Goal: Navigation & Orientation: Find specific page/section

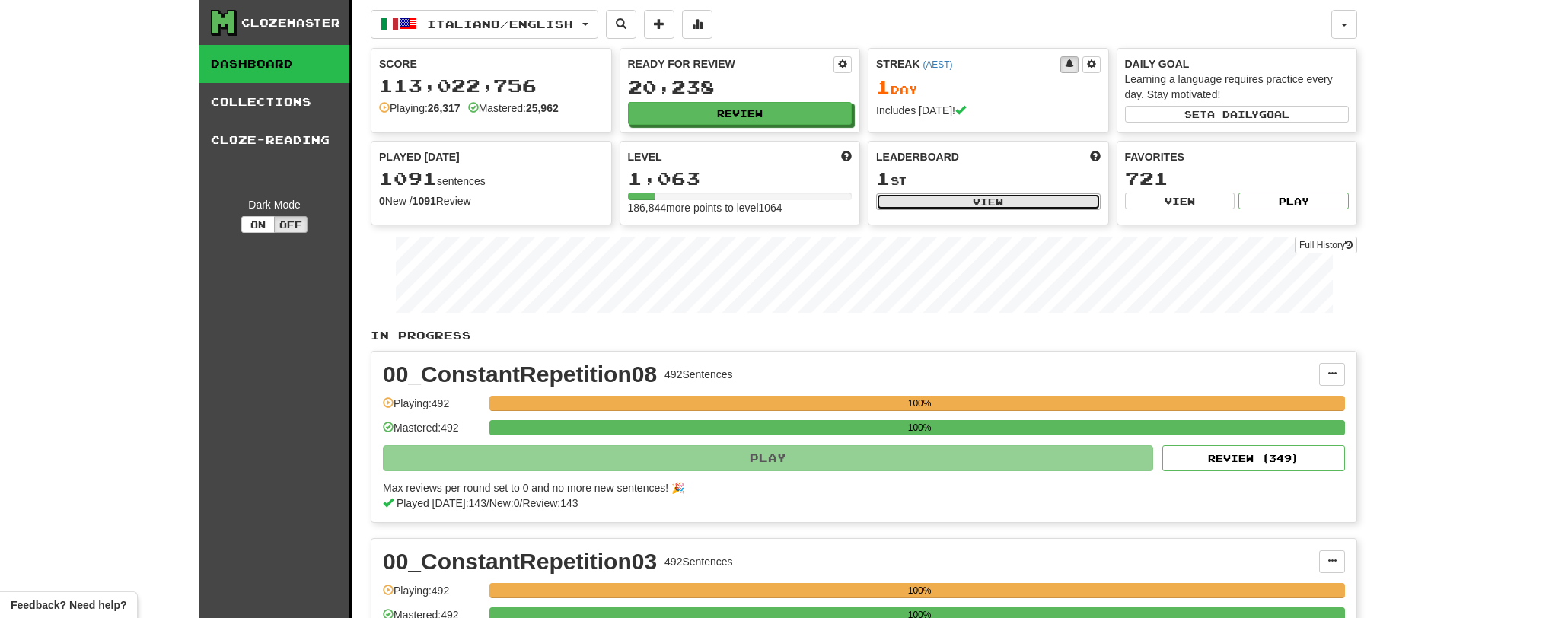
click at [1038, 205] on button "View" at bounding box center [987, 202] width 224 height 17
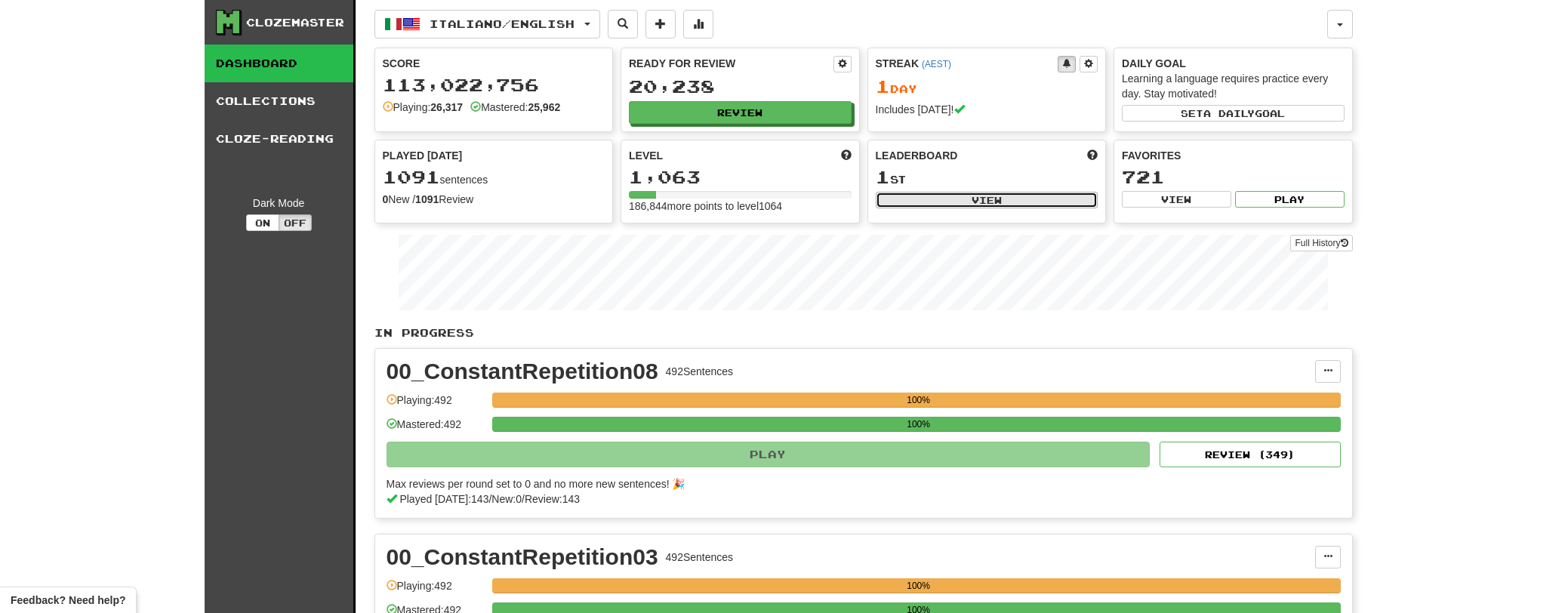
select select "**********"
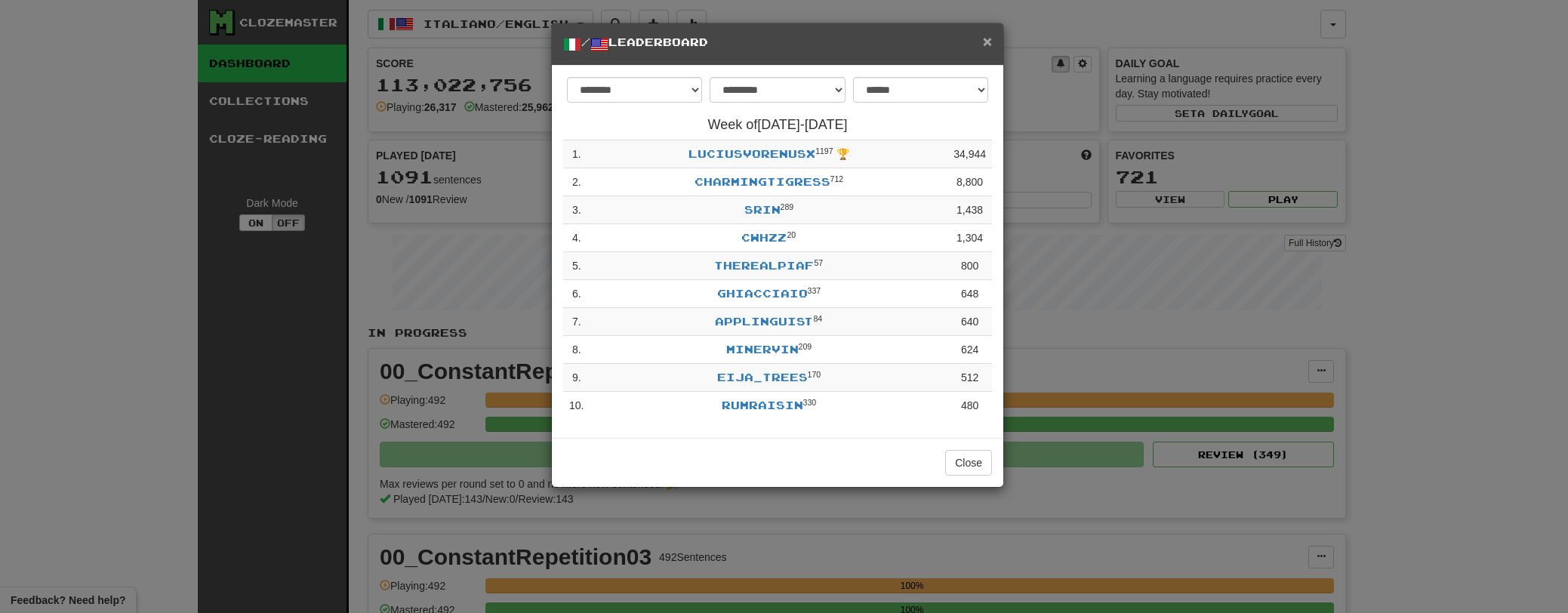
click at [990, 45] on span "×" at bounding box center [988, 41] width 9 height 18
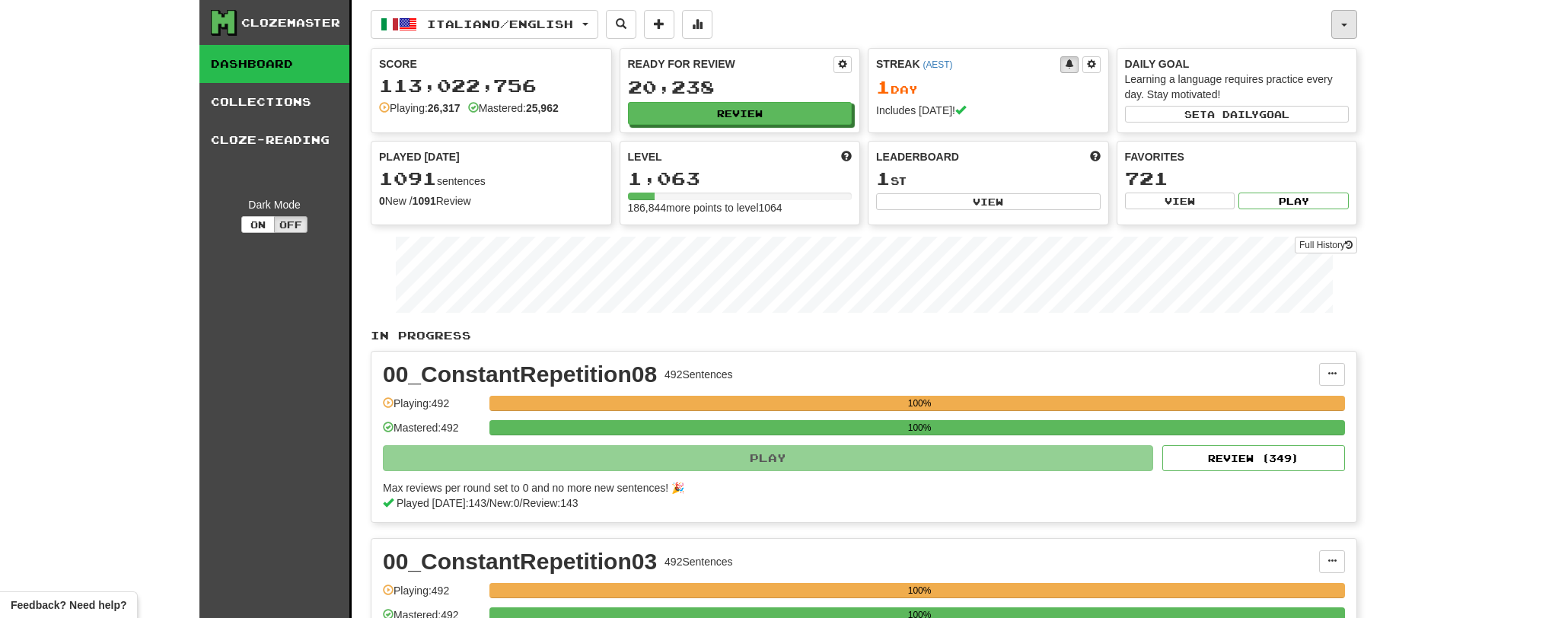
click at [1349, 21] on button "button" at bounding box center [1343, 24] width 26 height 29
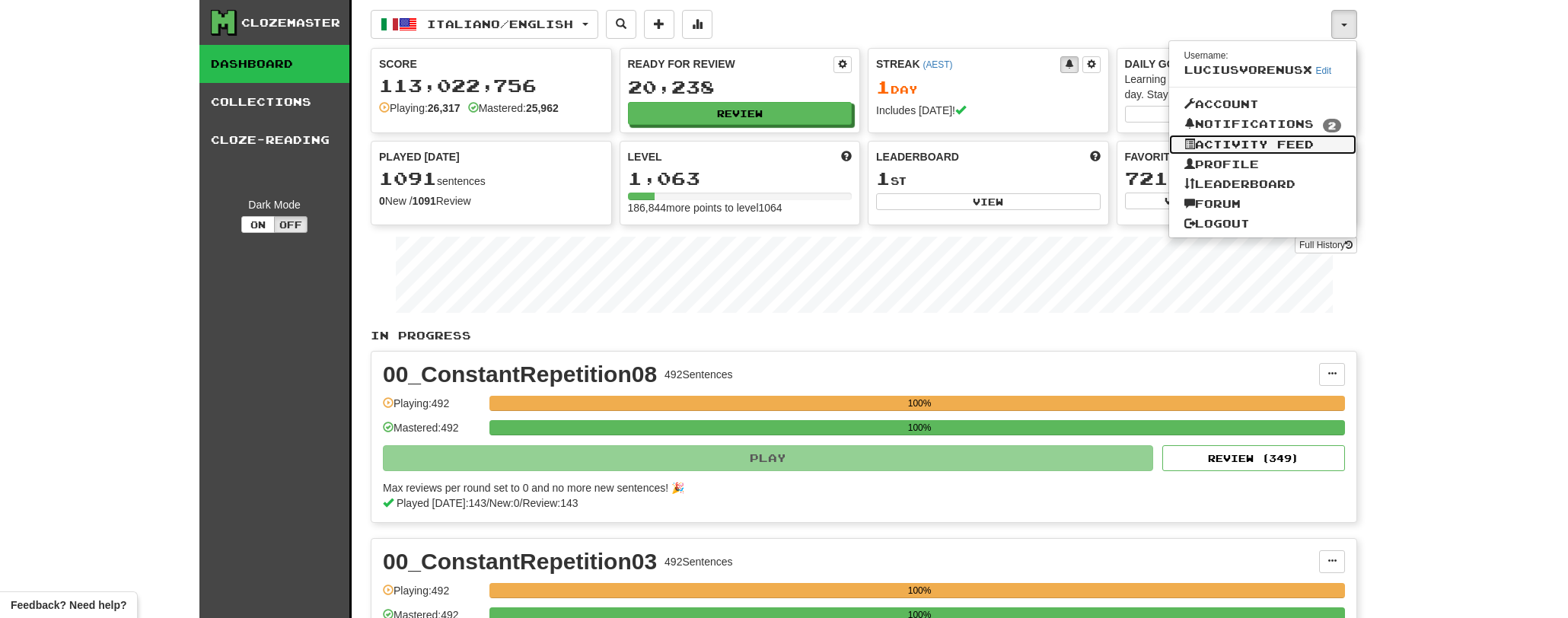
click at [1230, 147] on link "Activity Feed" at bounding box center [1262, 145] width 188 height 20
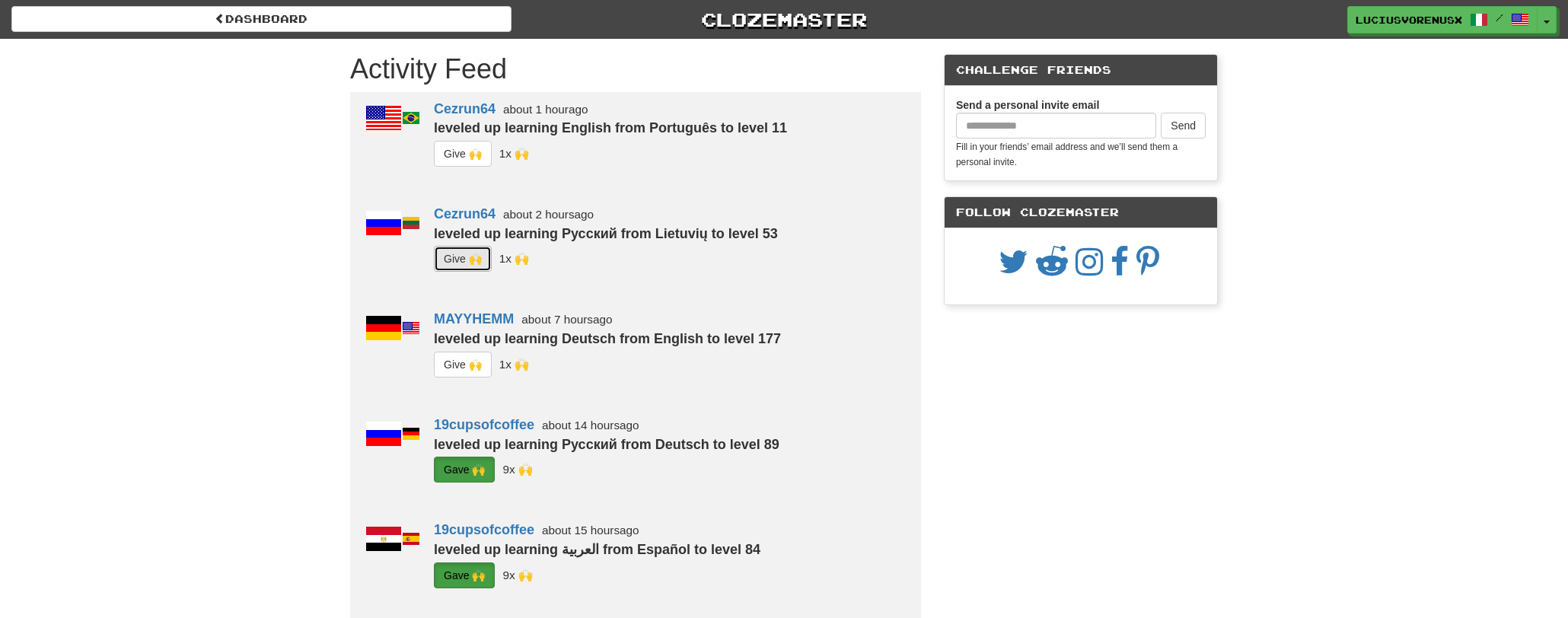
click at [456, 247] on button "G i ve 🙌" at bounding box center [462, 258] width 58 height 26
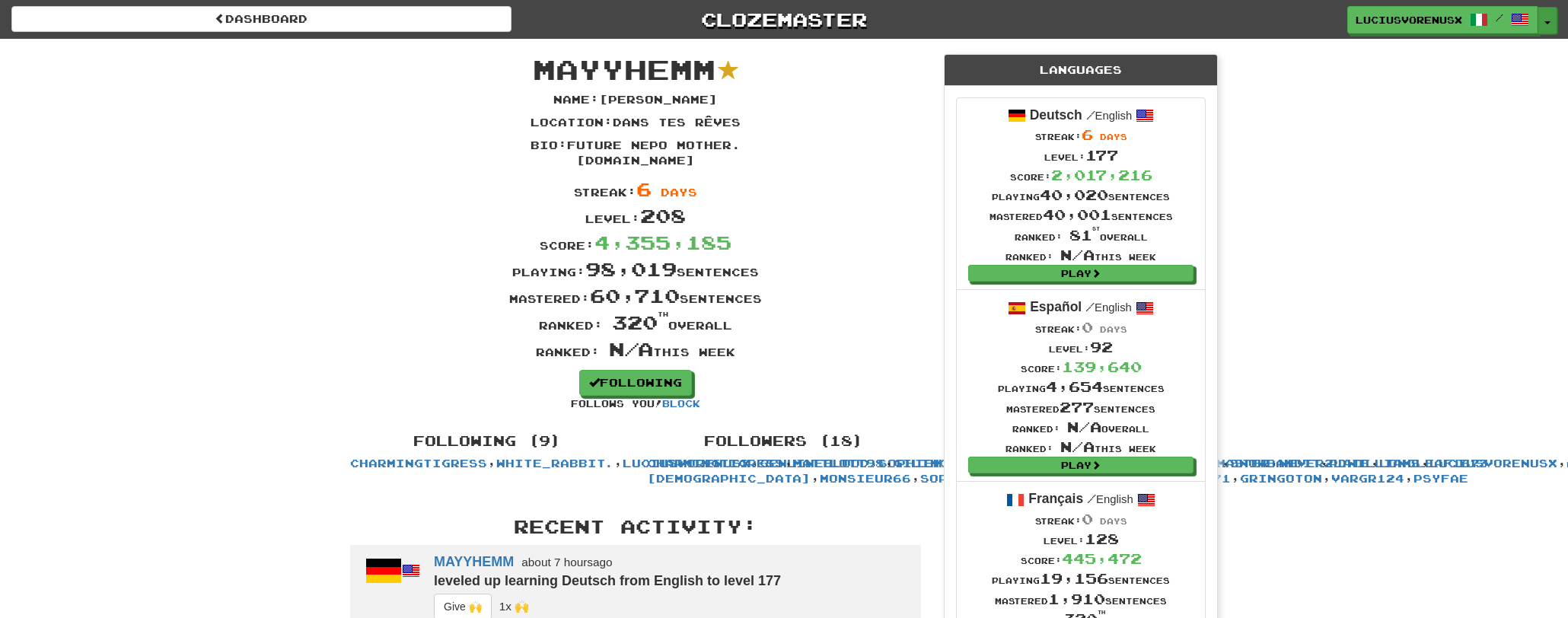
click at [1545, 20] on button "Toggle Dropdown" at bounding box center [1547, 20] width 20 height 27
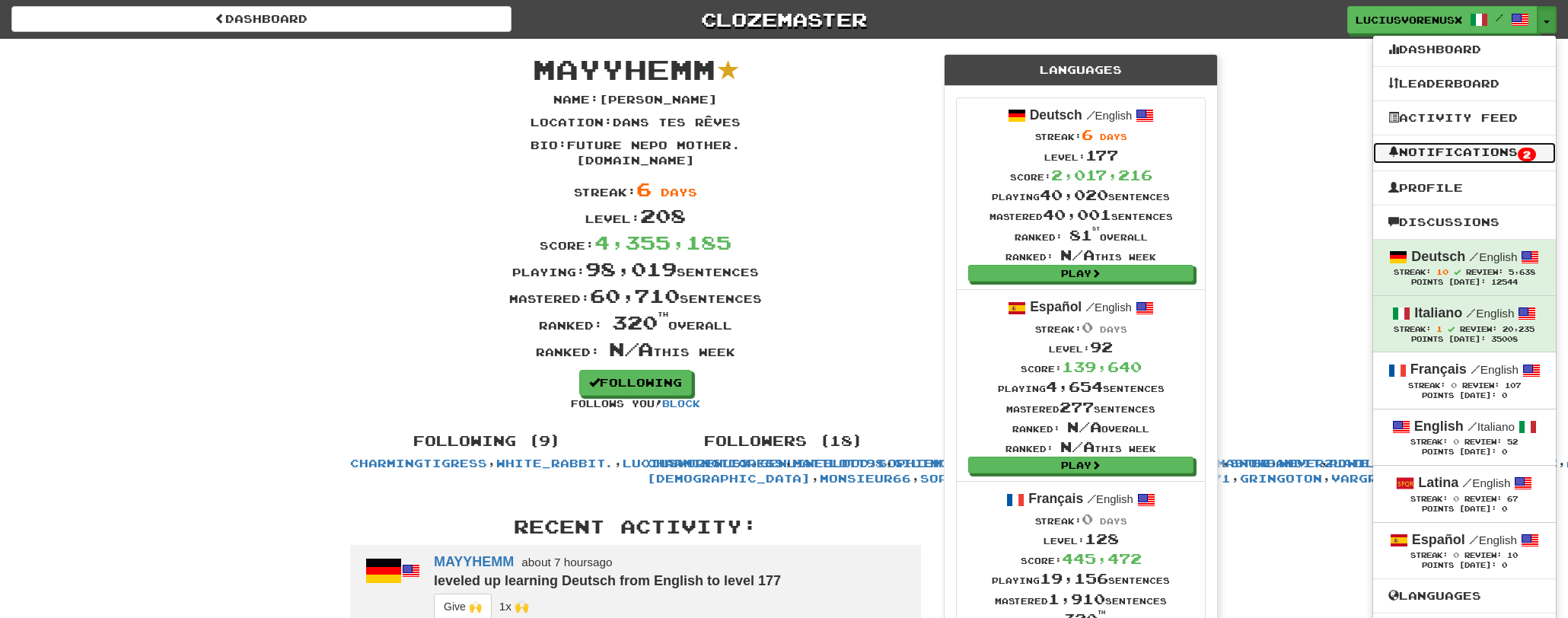
click at [1451, 161] on link "Notifications 2" at bounding box center [1464, 153] width 183 height 21
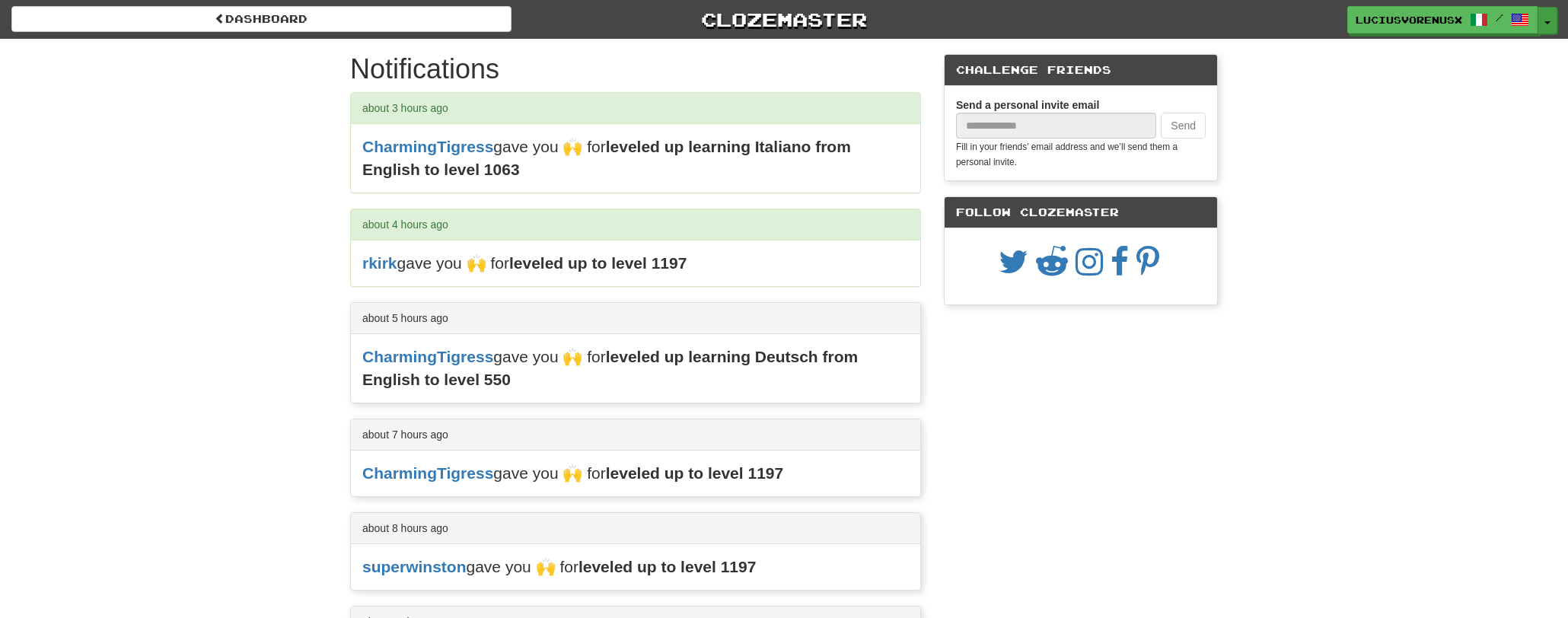
click at [1549, 26] on button "Toggle Dropdown" at bounding box center [1547, 20] width 20 height 27
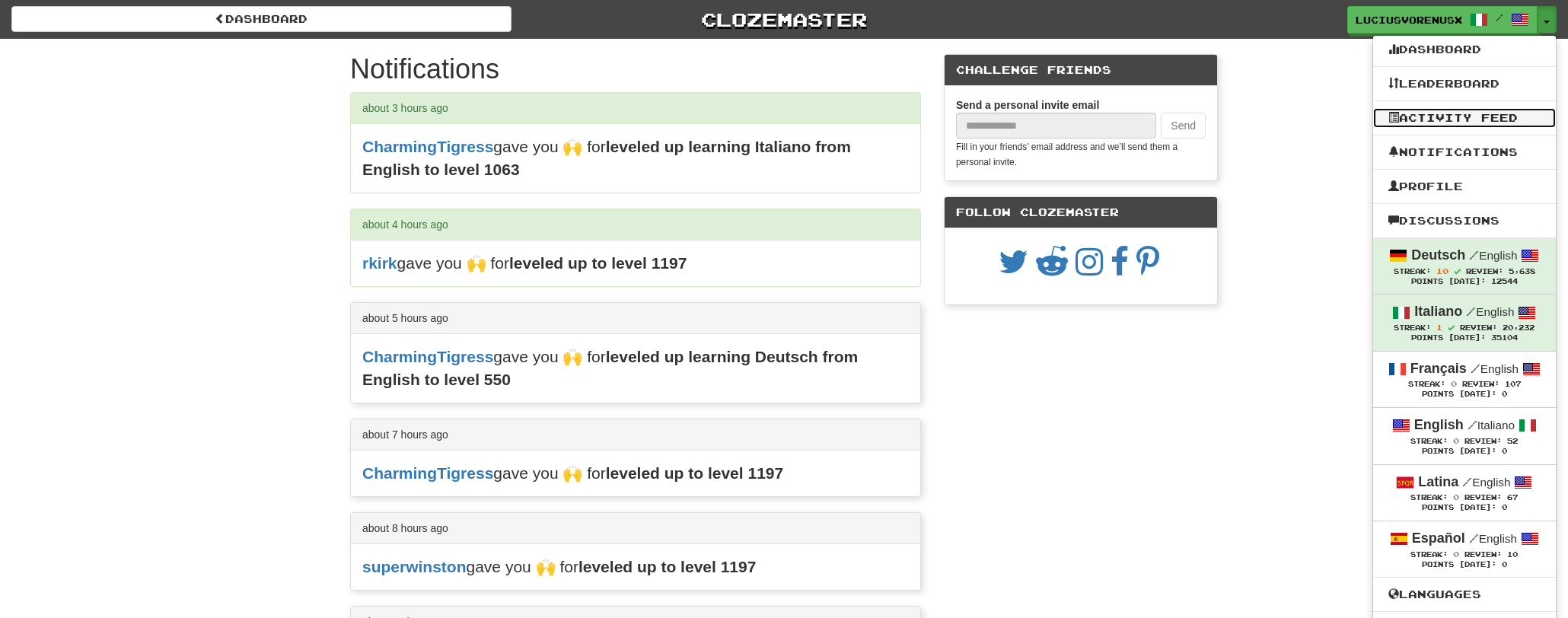
click at [1438, 121] on link "Activity Feed" at bounding box center [1464, 118] width 183 height 20
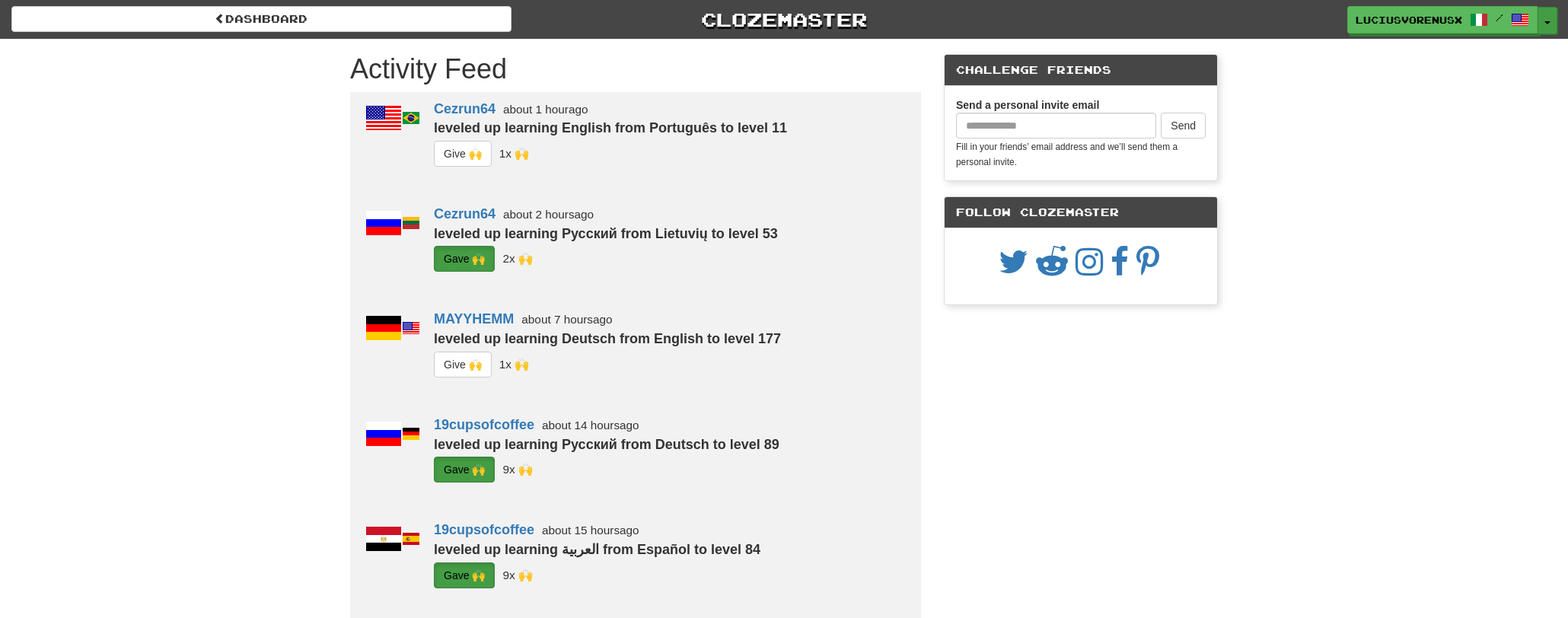
drag, startPoint x: 0, startPoint y: 0, endPoint x: 1549, endPoint y: 24, distance: 1549.2
click at [1549, 24] on button "Toggle Dropdown" at bounding box center [1547, 20] width 20 height 27
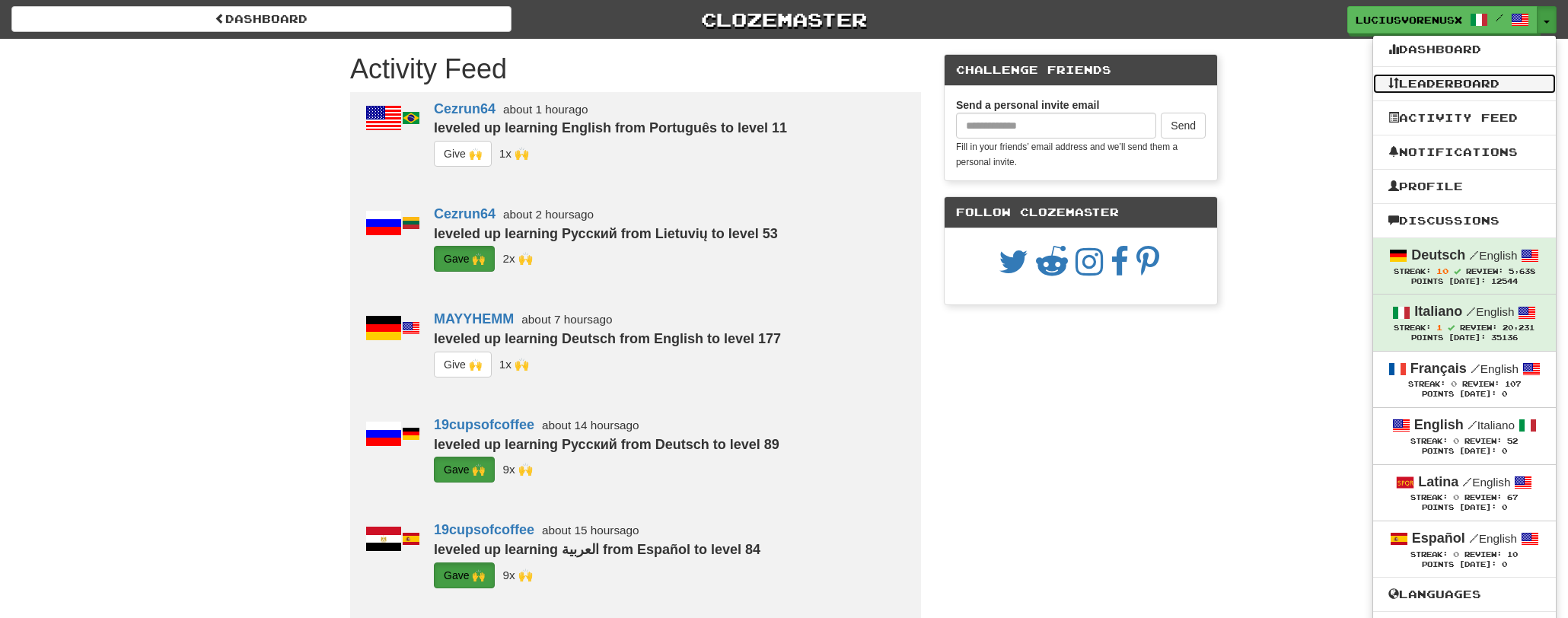
click at [1454, 81] on link "Leaderboard" at bounding box center [1464, 84] width 183 height 20
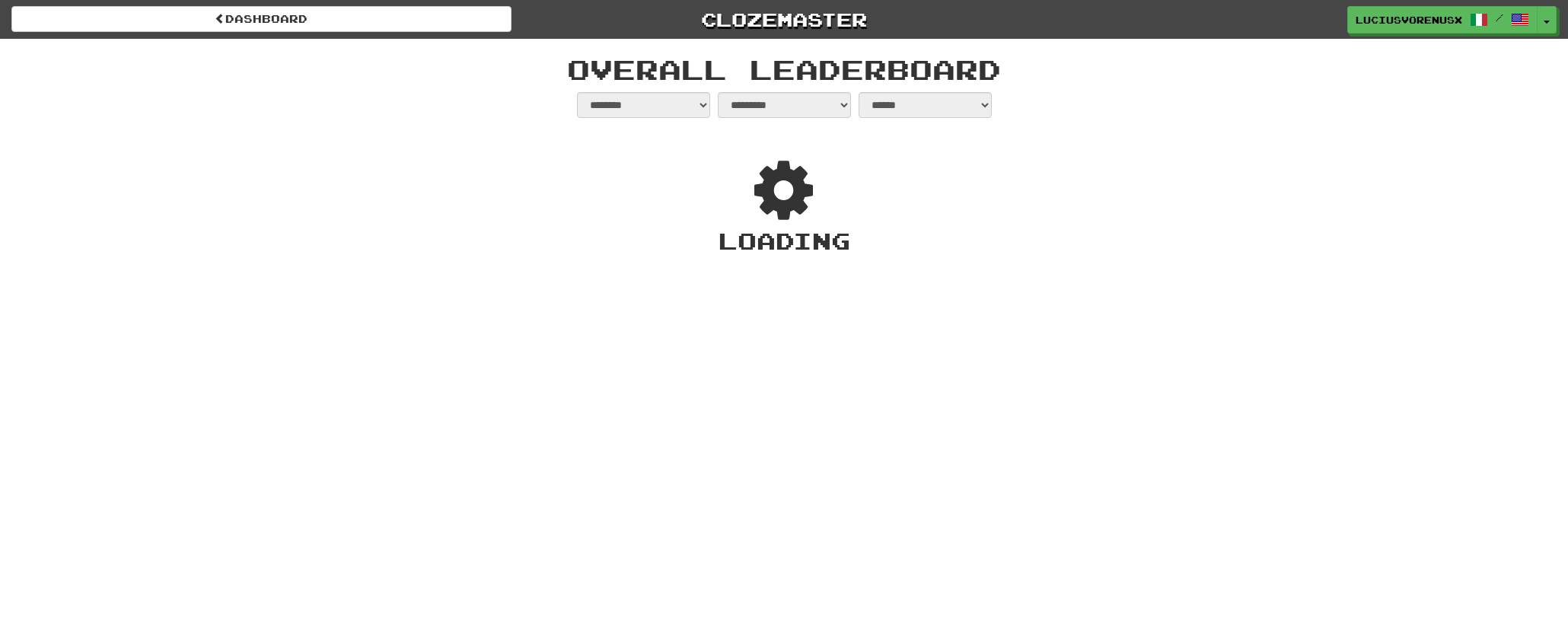
select select "**********"
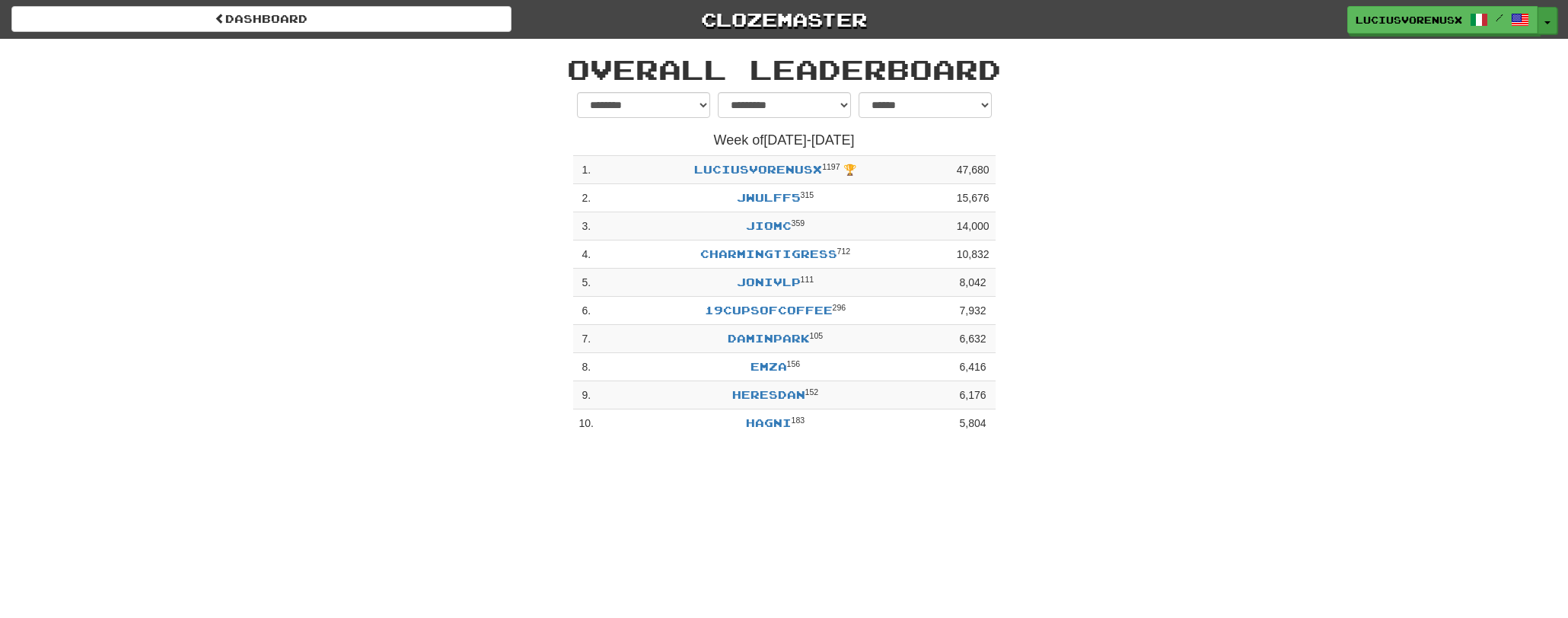
click at [1552, 26] on button "Toggle Dropdown" at bounding box center [1547, 20] width 20 height 27
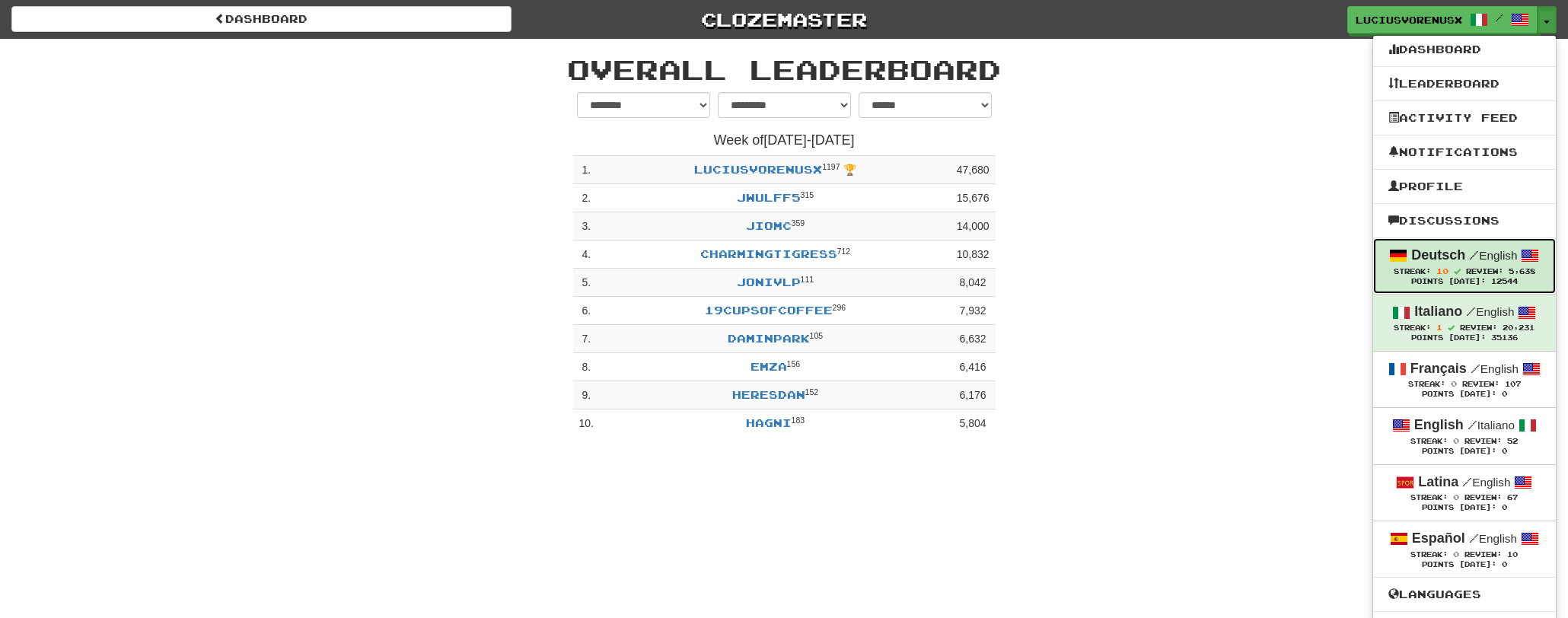
click at [1459, 266] on link "Deutsch / English Streak: 10 Review: 5,638 Points Today: 12544" at bounding box center [1464, 266] width 183 height 56
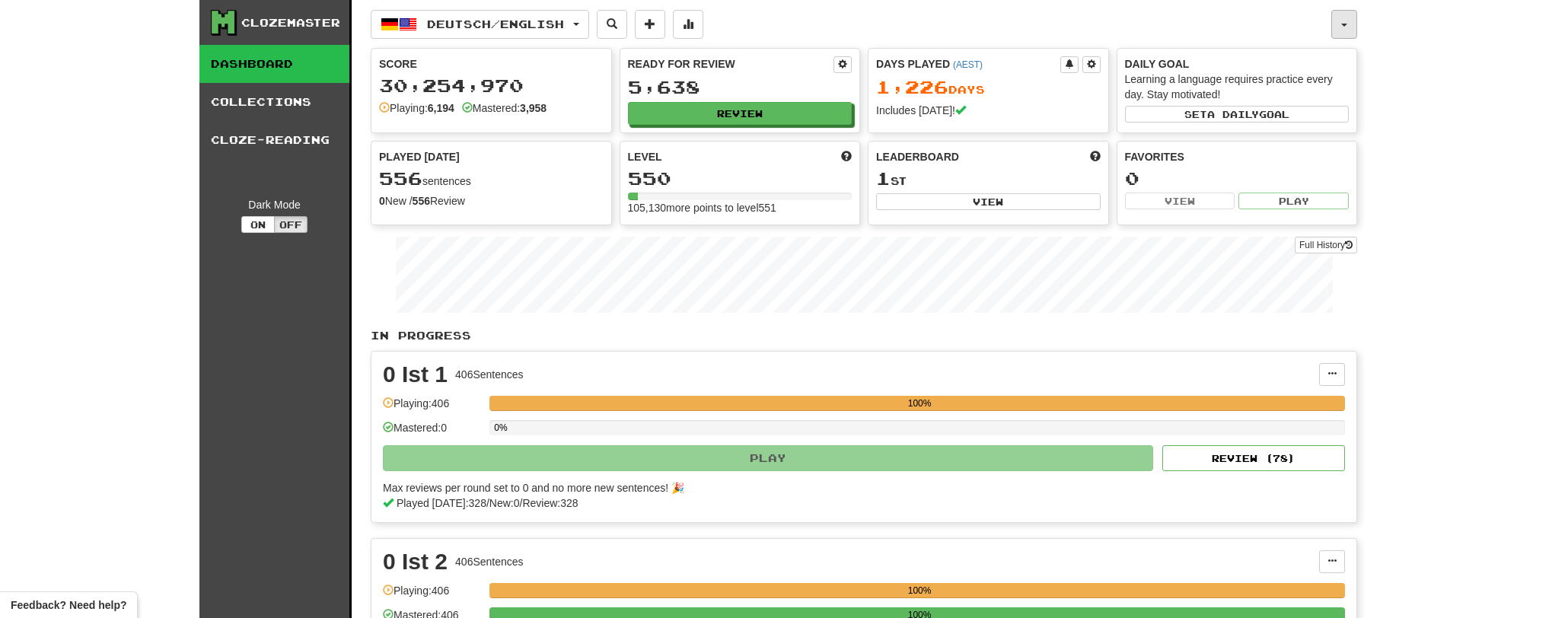
click at [1339, 20] on button "button" at bounding box center [1343, 24] width 26 height 29
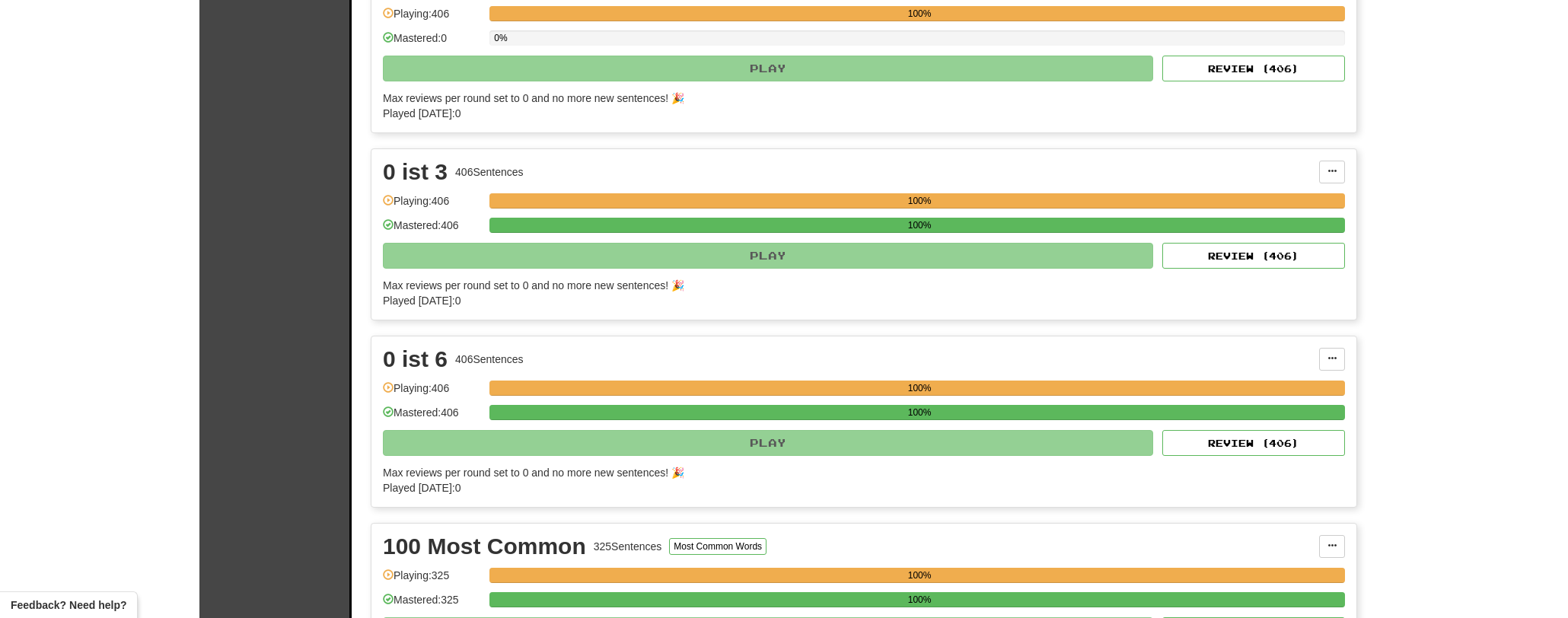
scroll to position [1164, 0]
